Goal: Navigation & Orientation: Find specific page/section

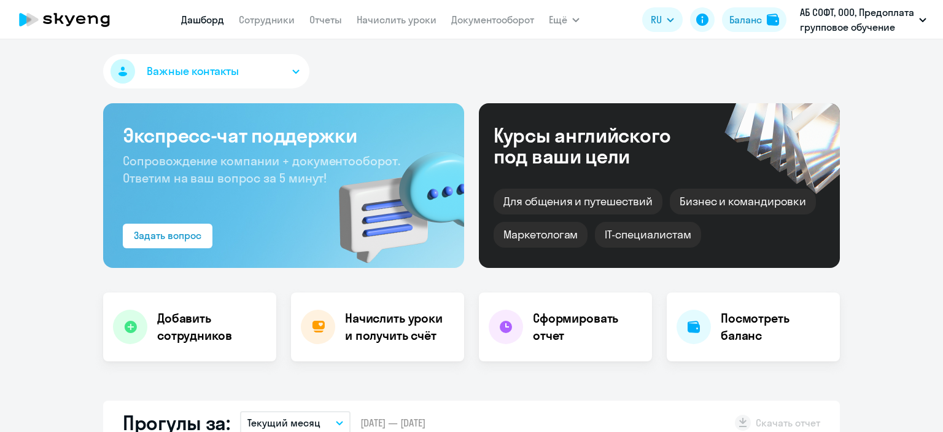
select select "30"
